Goal: Task Accomplishment & Management: Complete application form

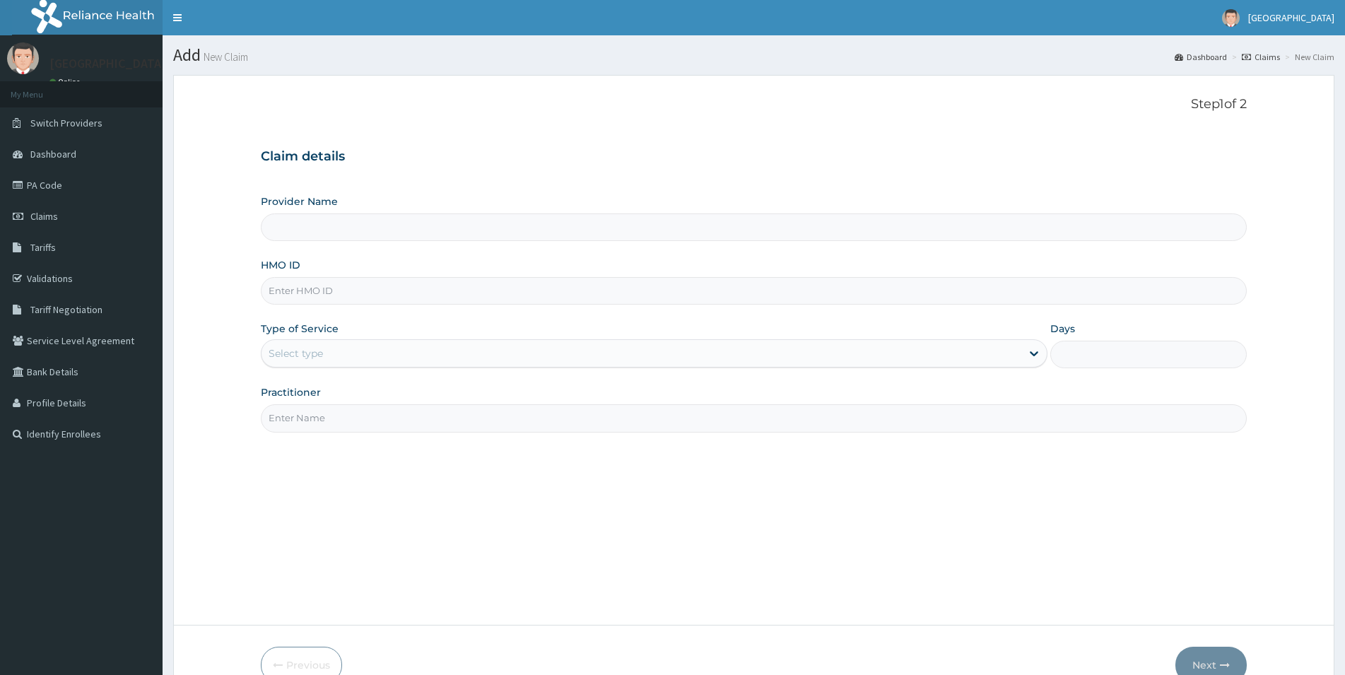
click at [447, 293] on input "HMO ID" at bounding box center [754, 291] width 986 height 28
type input "[GEOGRAPHIC_DATA]"
type input "p"
click at [402, 294] on input "PBT/10022/D" at bounding box center [754, 291] width 986 height 28
type input "PBT/10022/C"
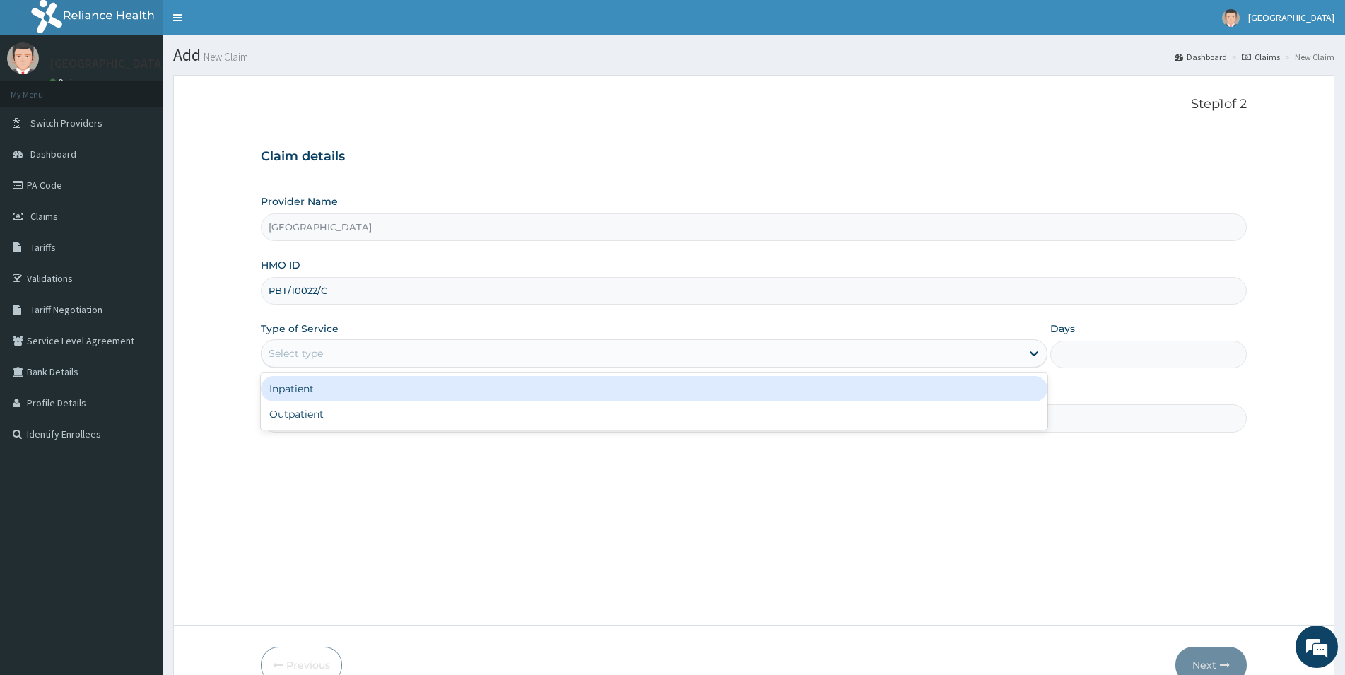
click at [394, 351] on div "Select type" at bounding box center [642, 353] width 760 height 23
click at [392, 397] on div "Inpatient" at bounding box center [654, 388] width 787 height 25
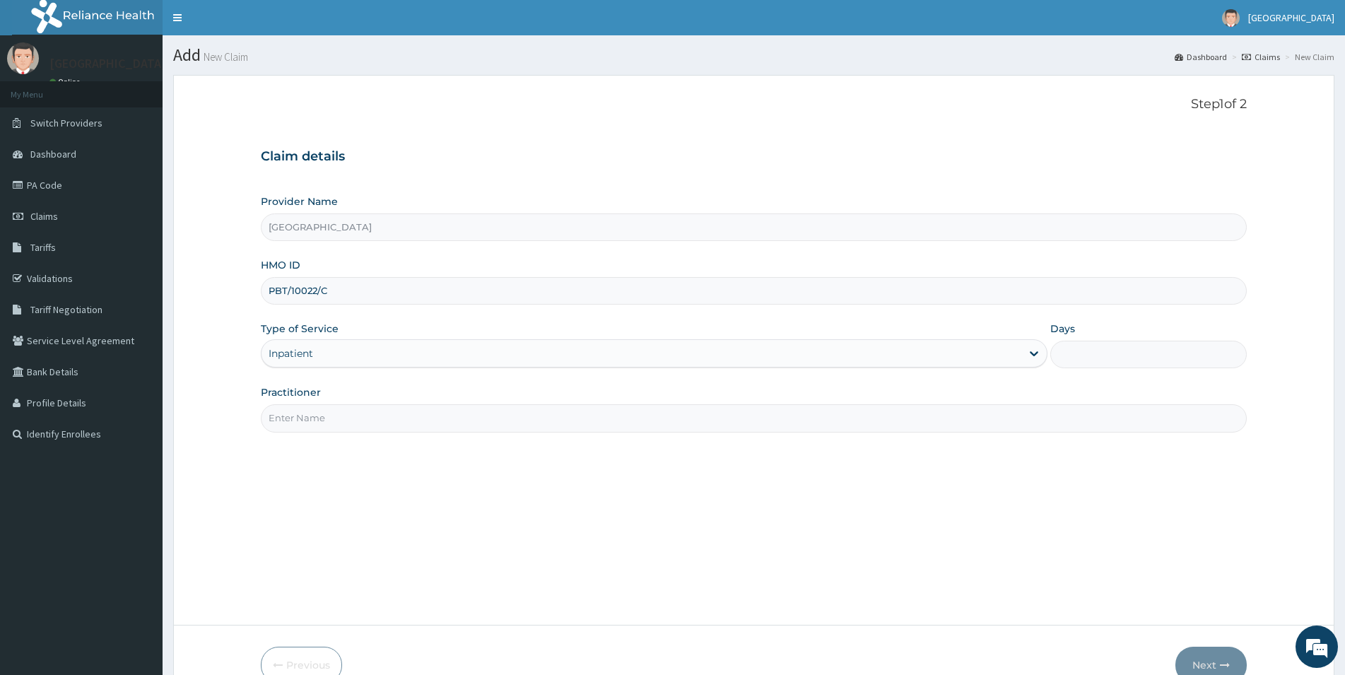
click at [1079, 363] on input "Days" at bounding box center [1148, 355] width 197 height 28
type input "2"
click at [410, 426] on input "Practitioner" at bounding box center [754, 418] width 986 height 28
type input "DR LUKE"
click at [1204, 662] on button "Next" at bounding box center [1211, 665] width 71 height 37
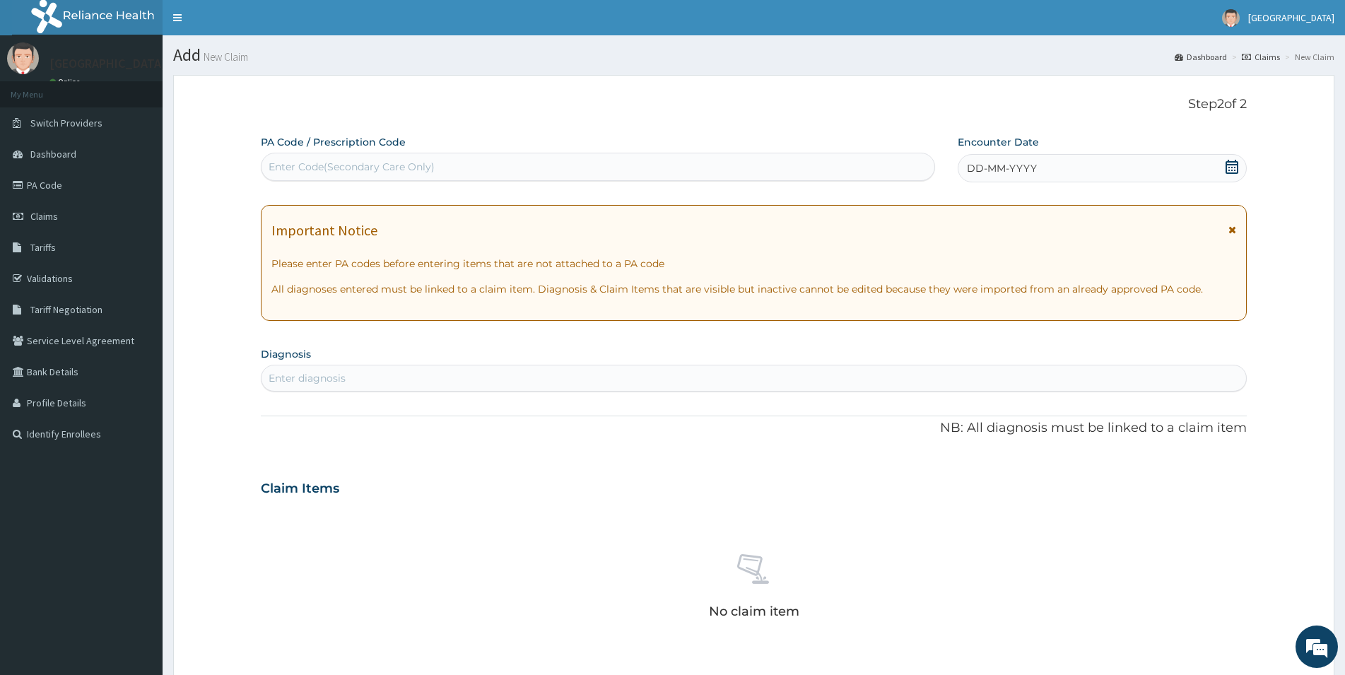
click at [508, 166] on div "Enter Code(Secondary Care Only)" at bounding box center [598, 167] width 673 height 23
type input "PA/F08BFF"
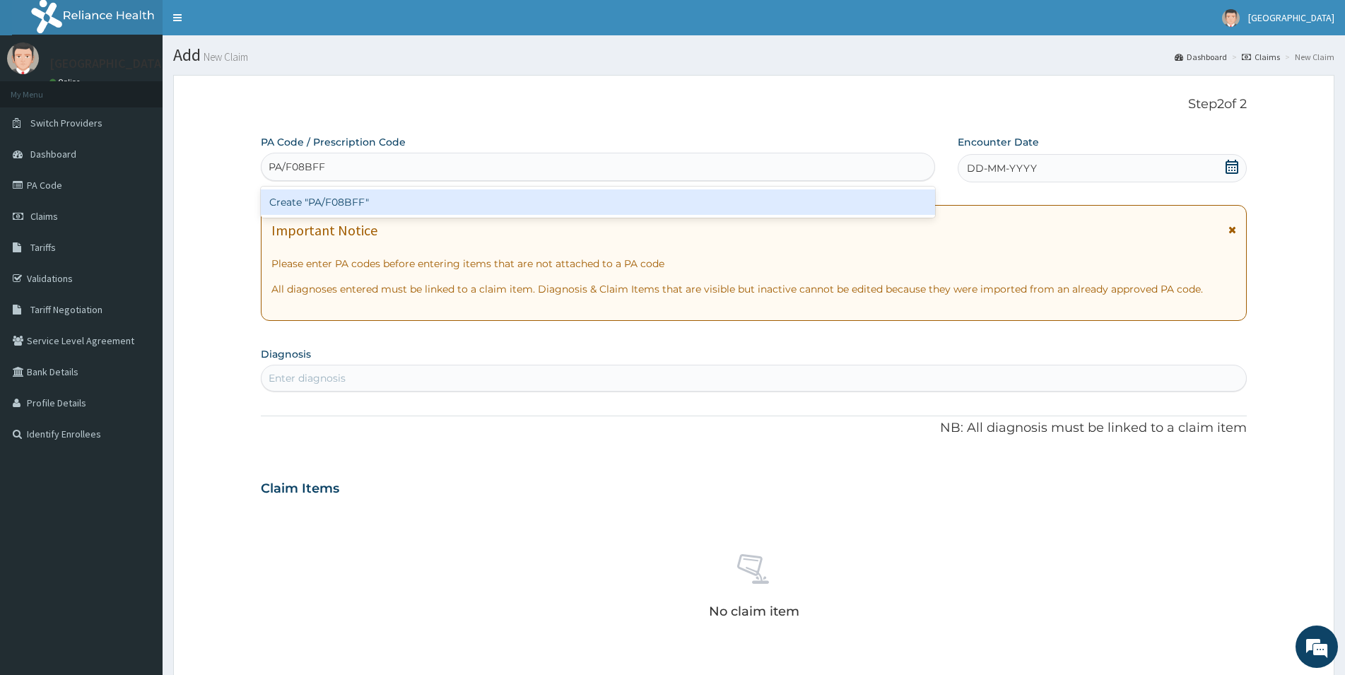
click at [500, 200] on div "Create "PA/F08BFF"" at bounding box center [598, 201] width 674 height 25
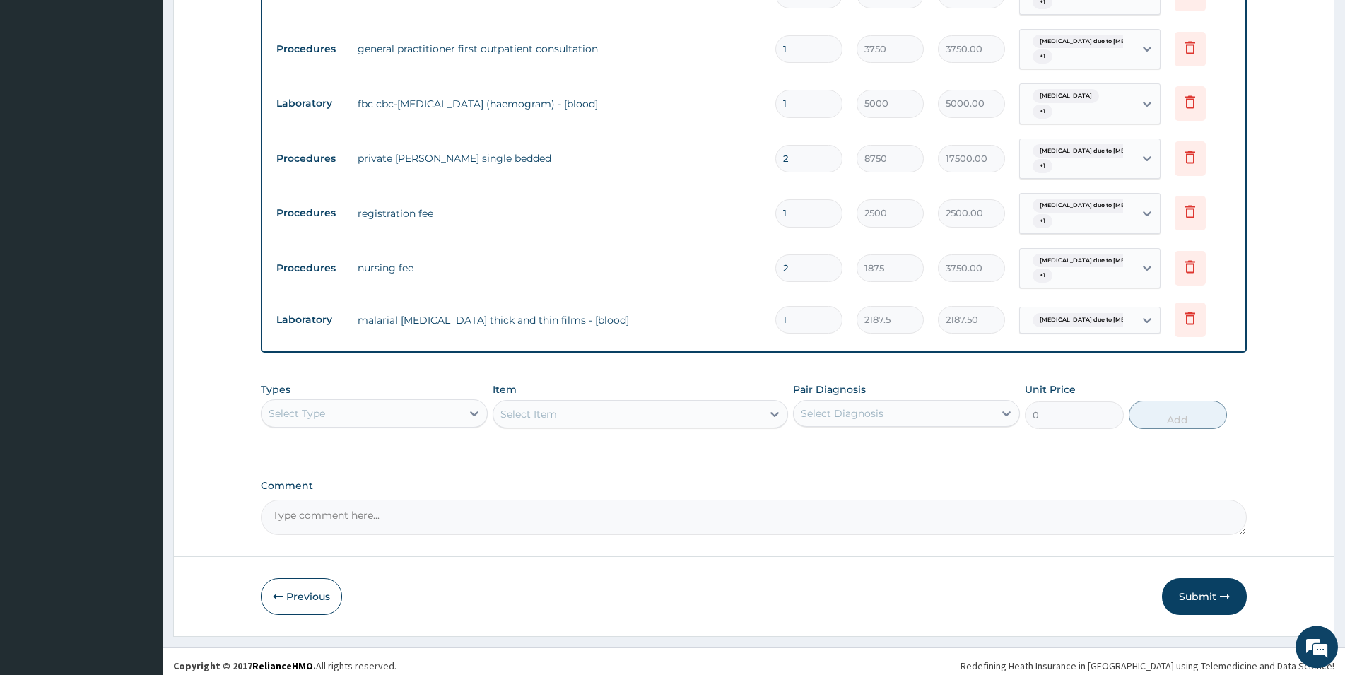
scroll to position [1170, 0]
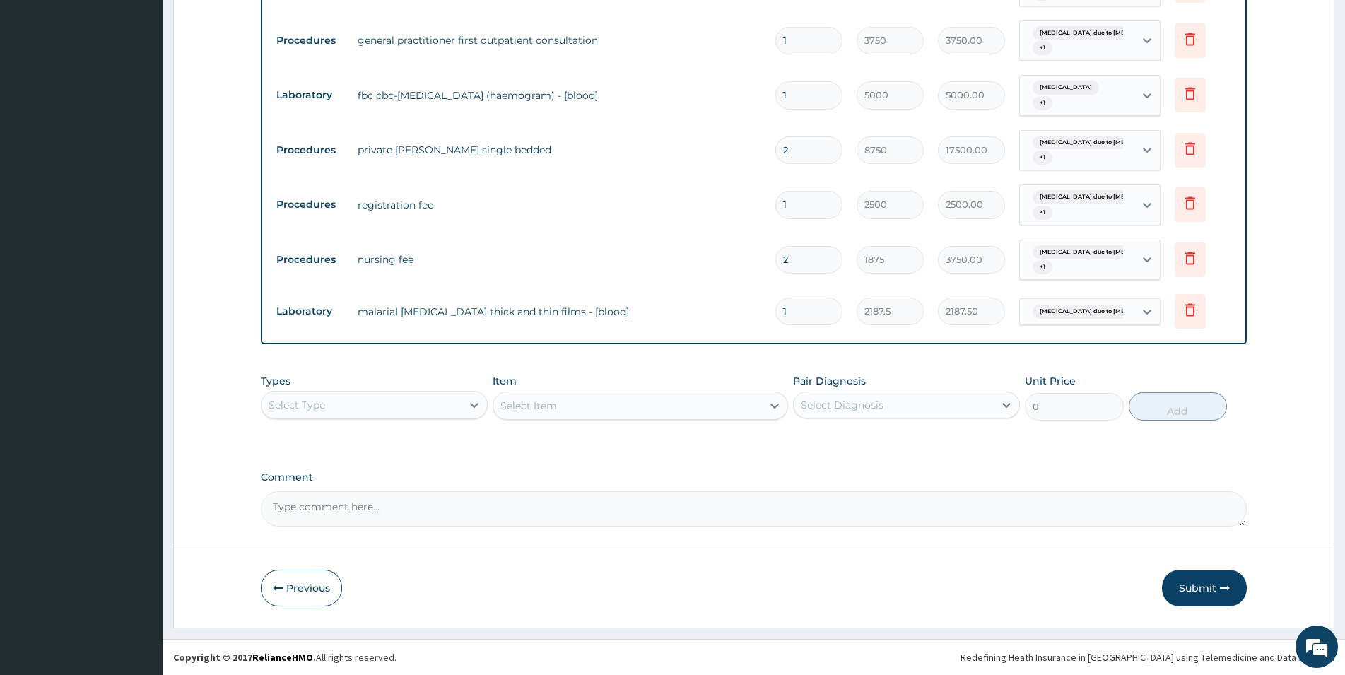
click at [315, 511] on textarea "Comment" at bounding box center [754, 508] width 986 height 35
type textarea "THERE WAS A MISTAKE ON THE ID, THE CLAIM ID IS PBT/10022/D"
click at [1219, 589] on button "Submit" at bounding box center [1204, 588] width 85 height 37
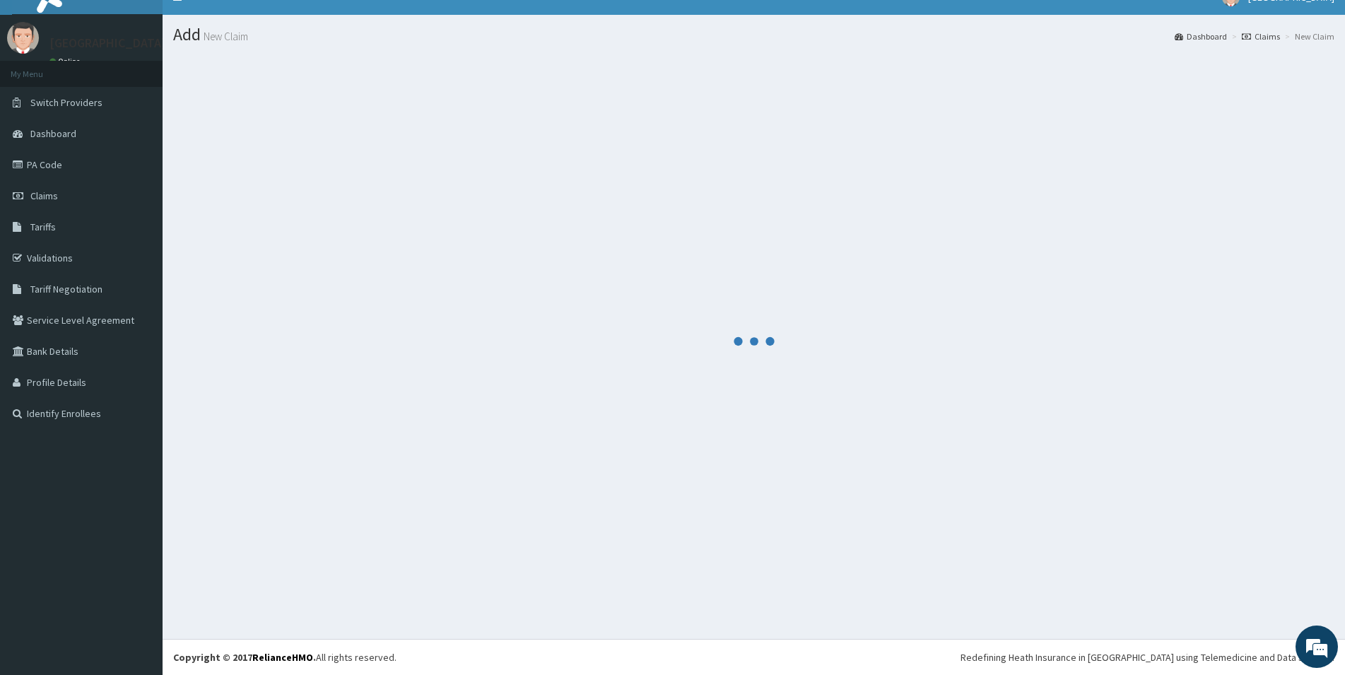
scroll to position [20, 0]
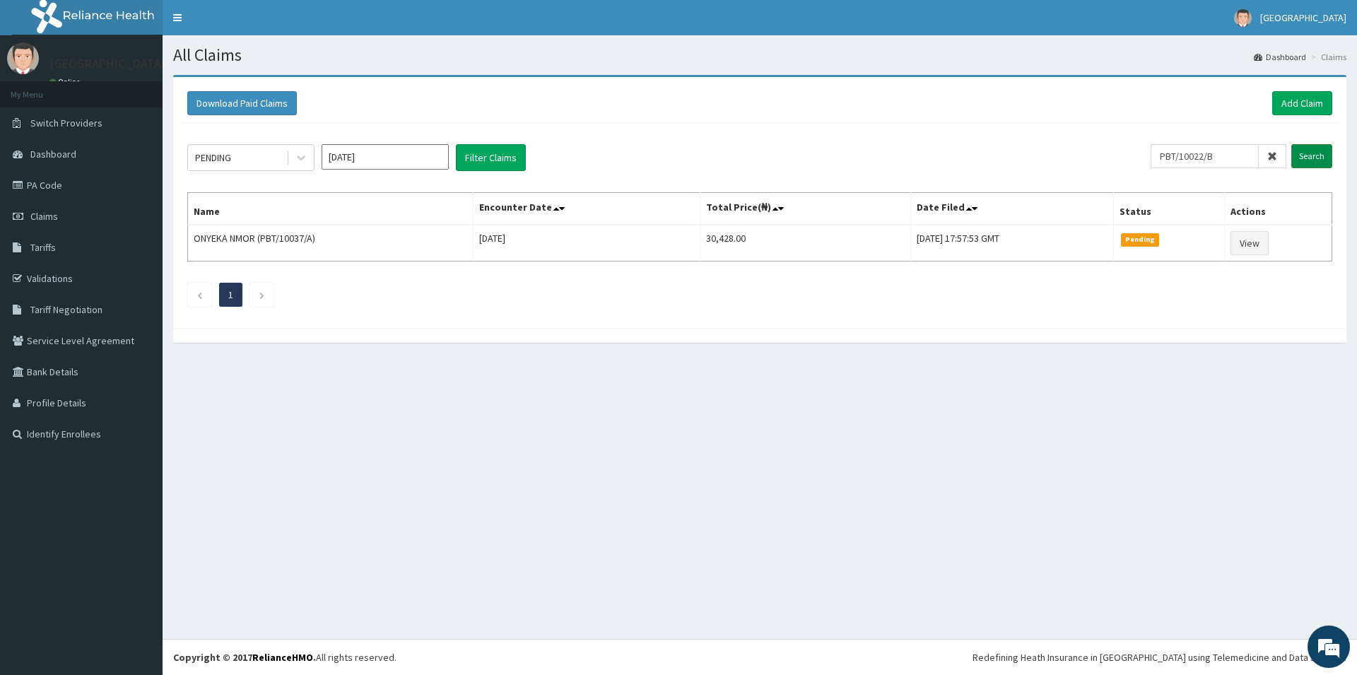
click at [1322, 162] on input "Search" at bounding box center [1311, 156] width 41 height 24
click at [1231, 156] on input "PBT/10022/B" at bounding box center [1205, 156] width 108 height 24
type input "PBT/10022/C"
click at [1319, 153] on input "Search" at bounding box center [1311, 156] width 41 height 24
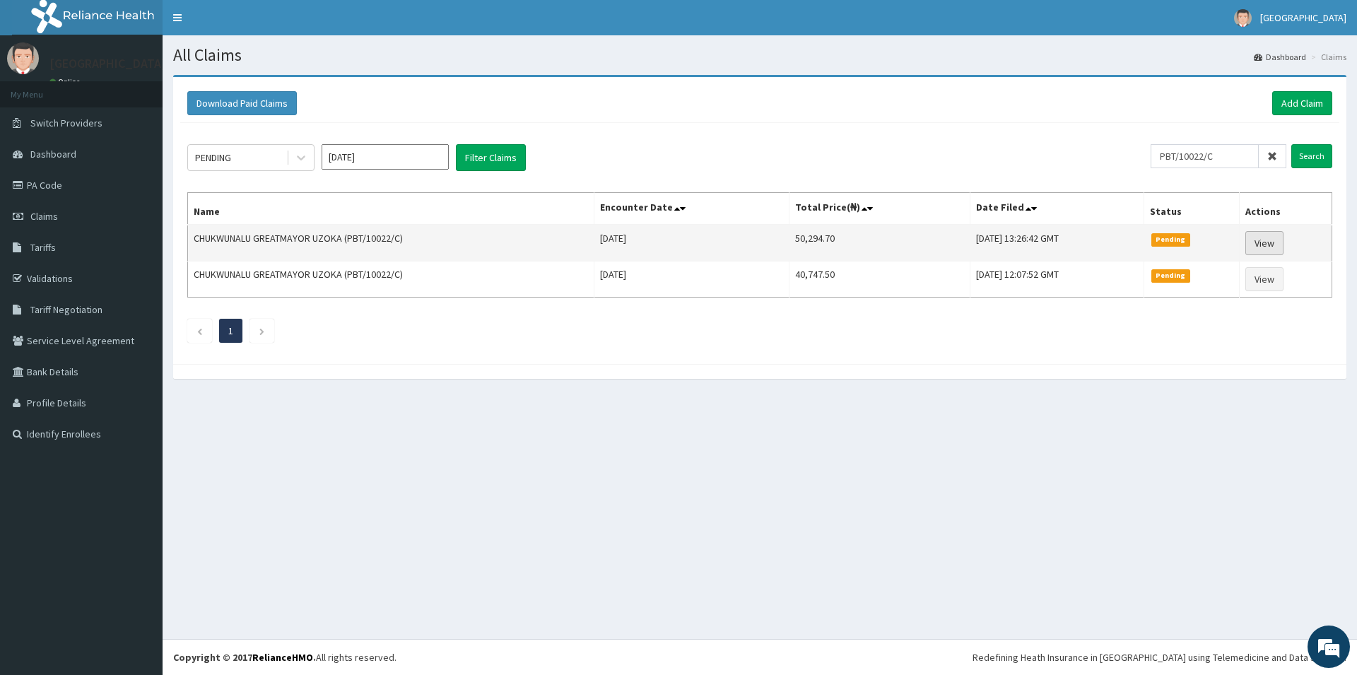
click at [1274, 250] on link "View" at bounding box center [1264, 243] width 38 height 24
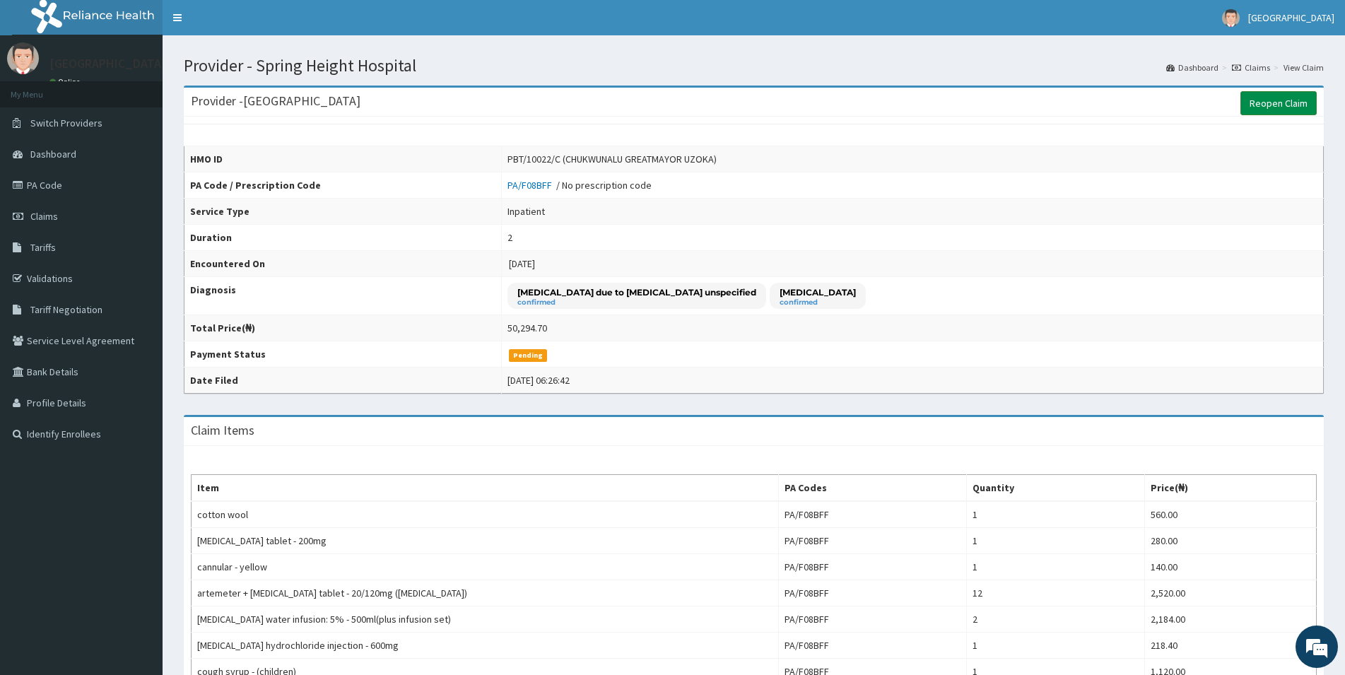
click at [1277, 110] on link "Reopen Claim" at bounding box center [1279, 103] width 76 height 24
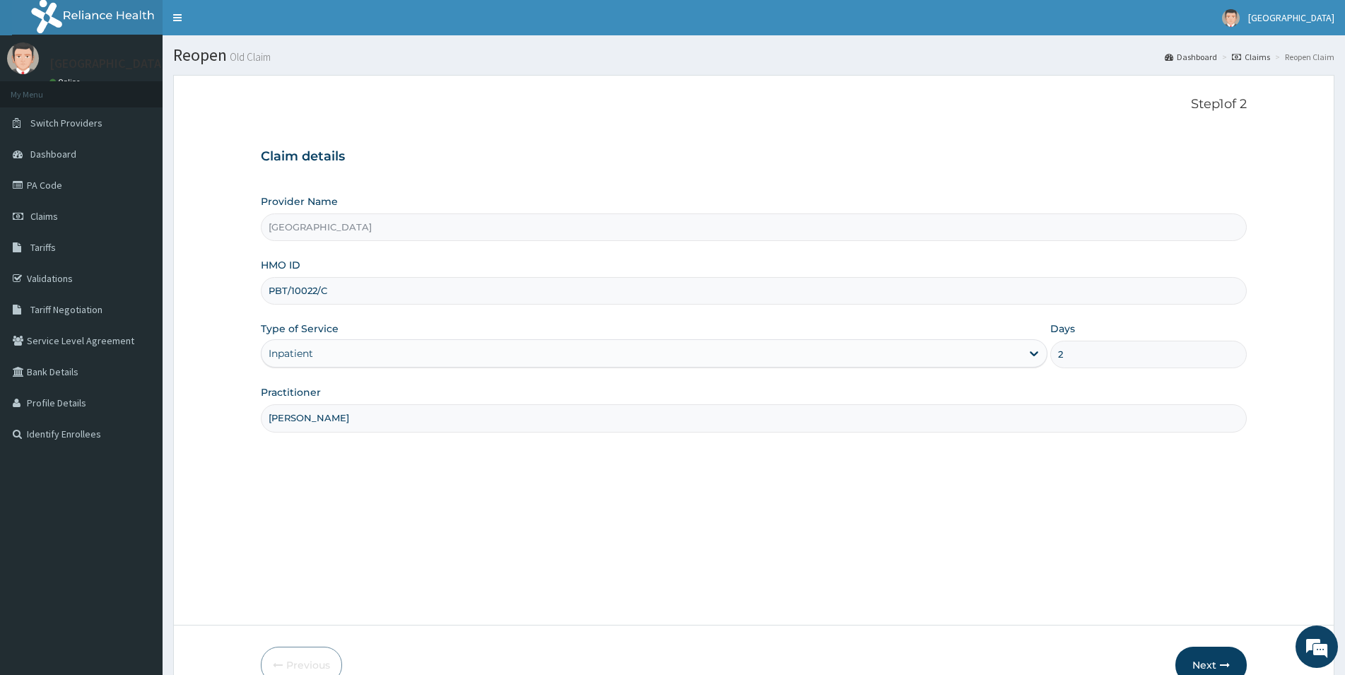
click at [431, 295] on input "PBT/10022/C" at bounding box center [754, 291] width 986 height 28
type input "PBT/10022/D"
click at [1221, 661] on icon "button" at bounding box center [1225, 665] width 10 height 10
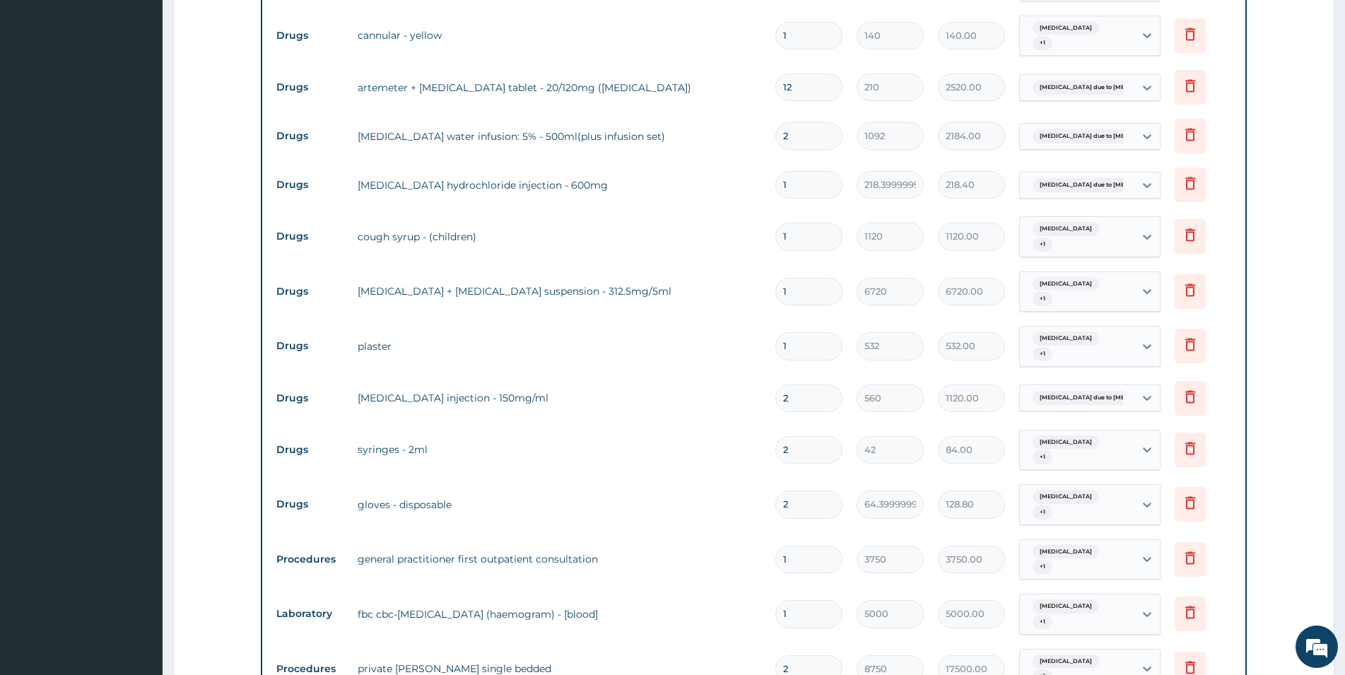
scroll to position [1092, 0]
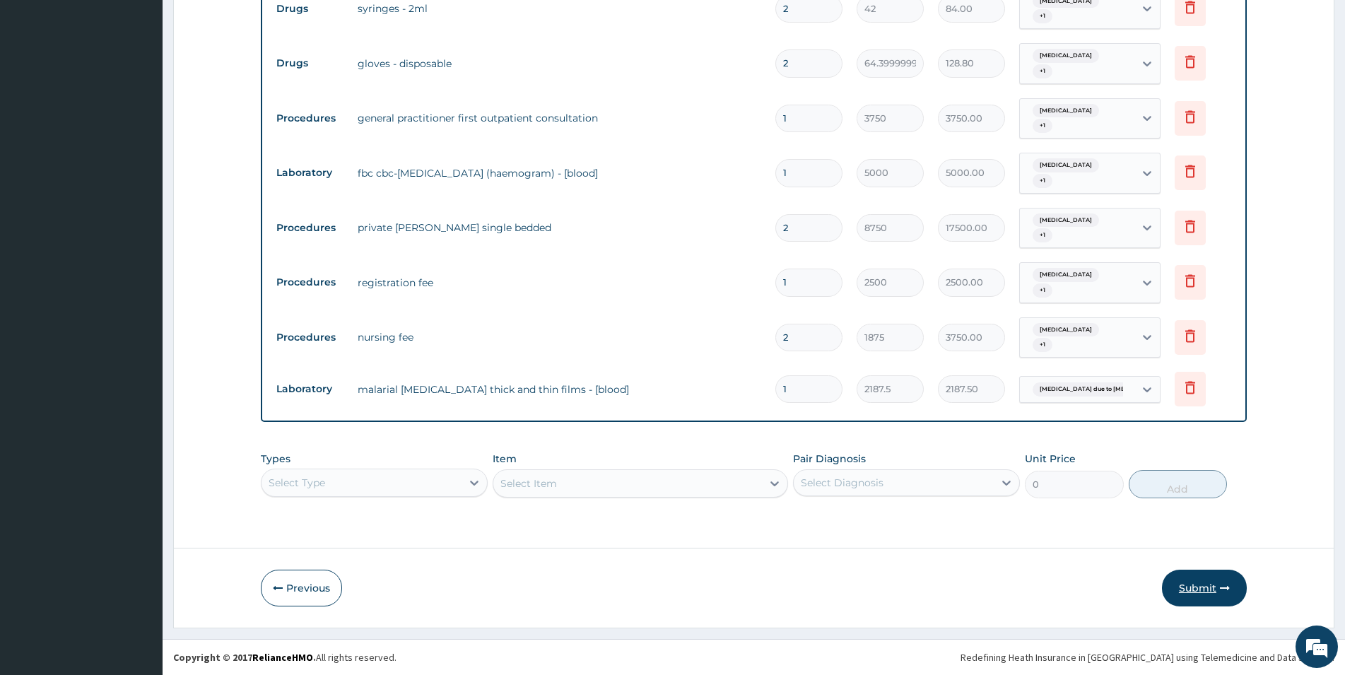
click at [1209, 589] on button "Submit" at bounding box center [1204, 588] width 85 height 37
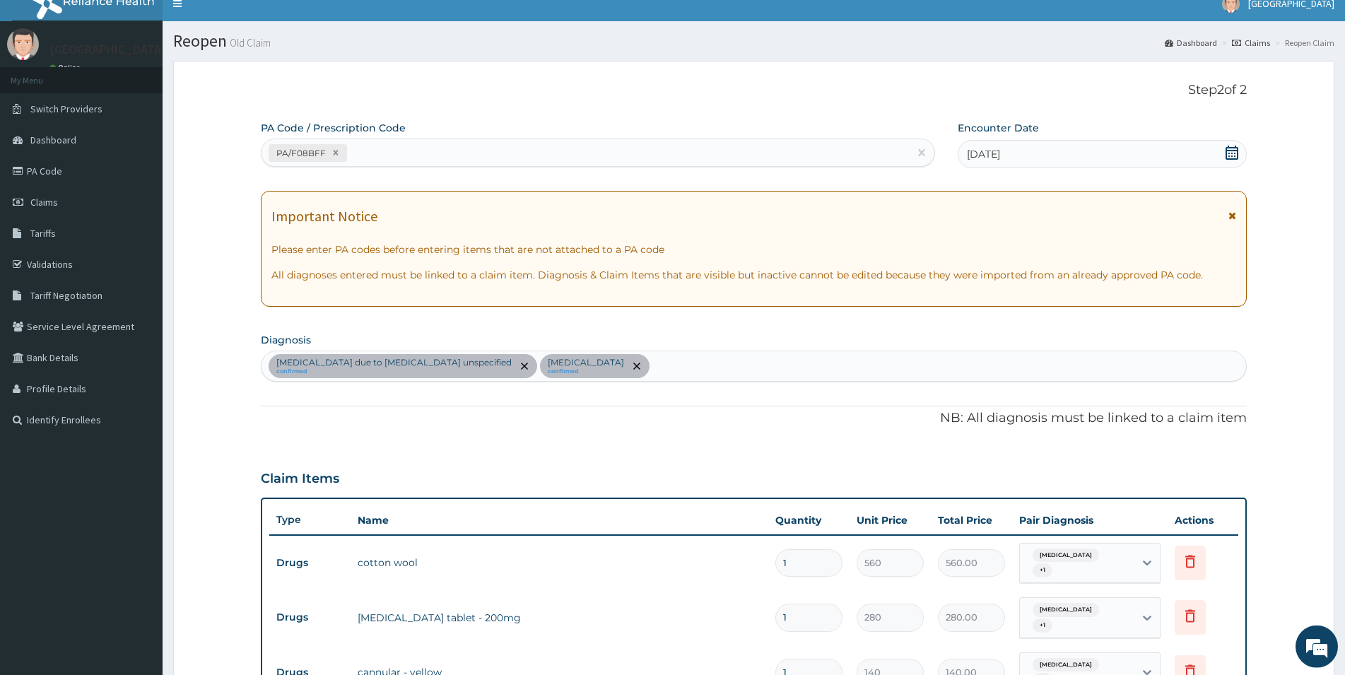
scroll to position [0, 0]
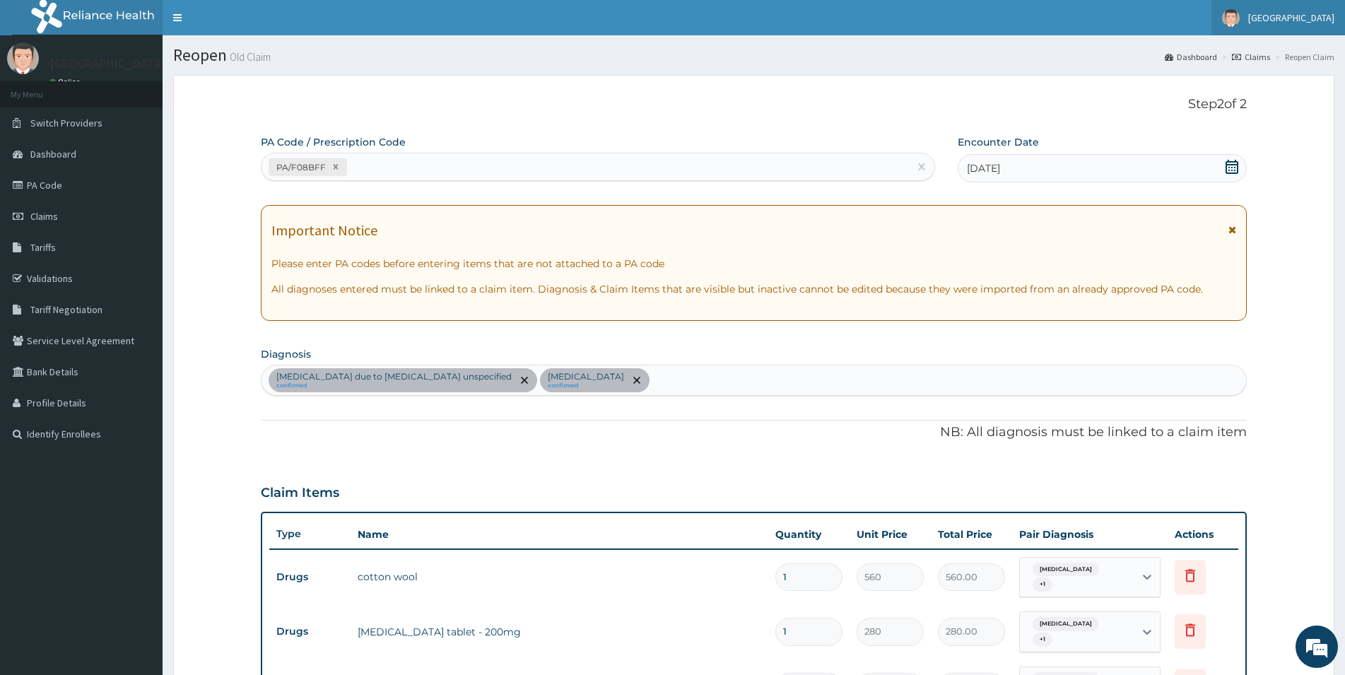
drag, startPoint x: 1347, startPoint y: 5, endPoint x: 1315, endPoint y: 11, distance: 32.3
